Goal: Complete application form

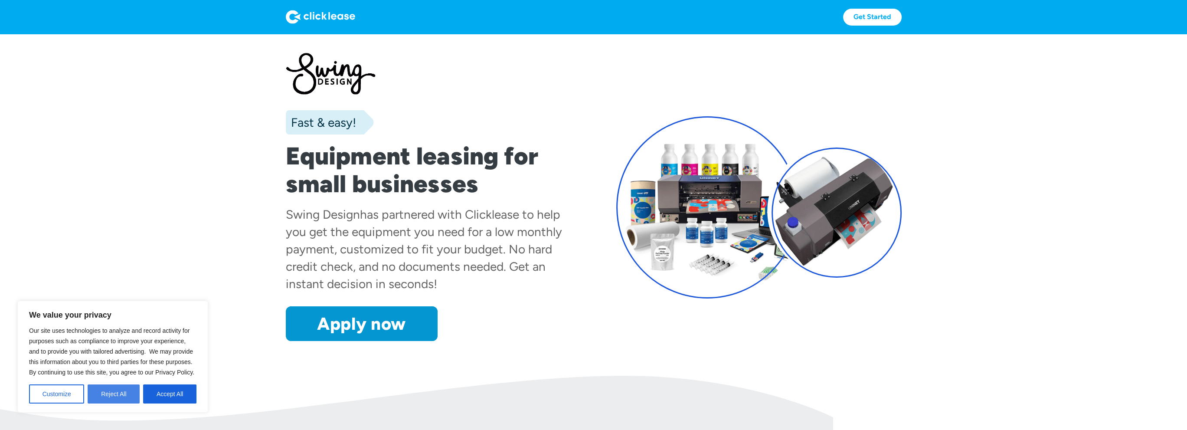
drag, startPoint x: 104, startPoint y: 393, endPoint x: 118, endPoint y: 393, distance: 14.3
click at [104, 393] on button "Reject All" at bounding box center [114, 393] width 52 height 19
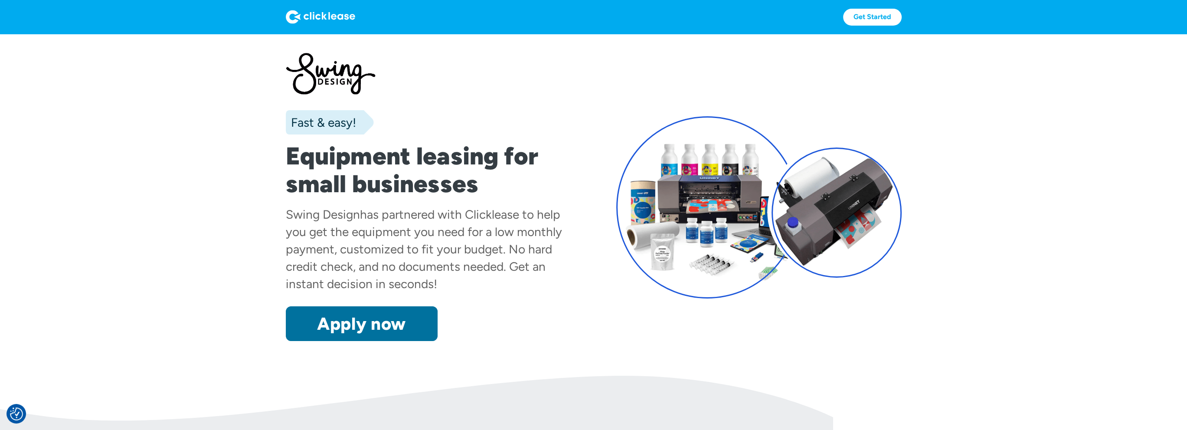
click at [395, 324] on link "Apply now" at bounding box center [362, 323] width 152 height 35
